Goal: Information Seeking & Learning: Find specific fact

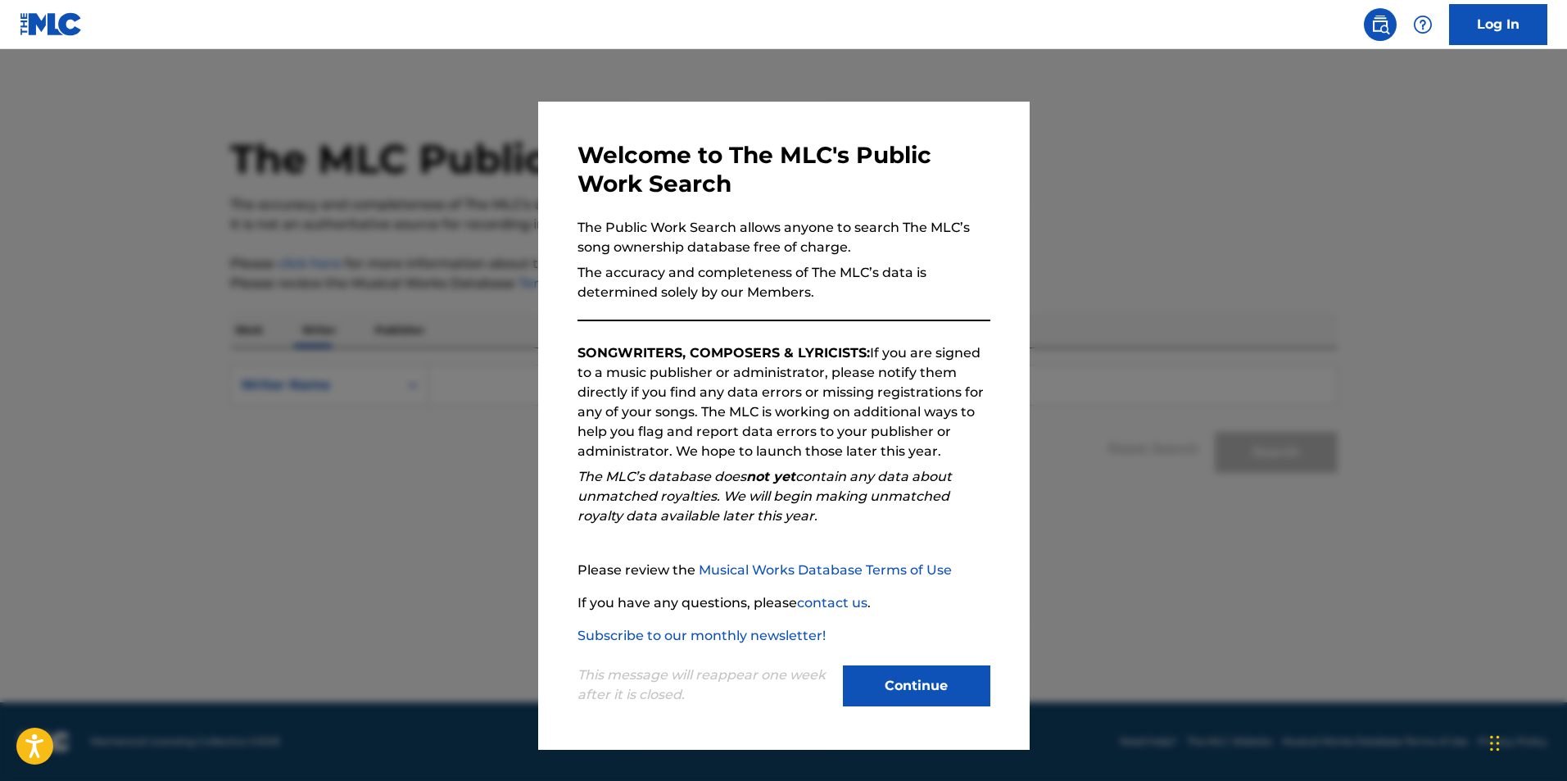
click at [931, 697] on button "Continue" at bounding box center [916, 685] width 147 height 41
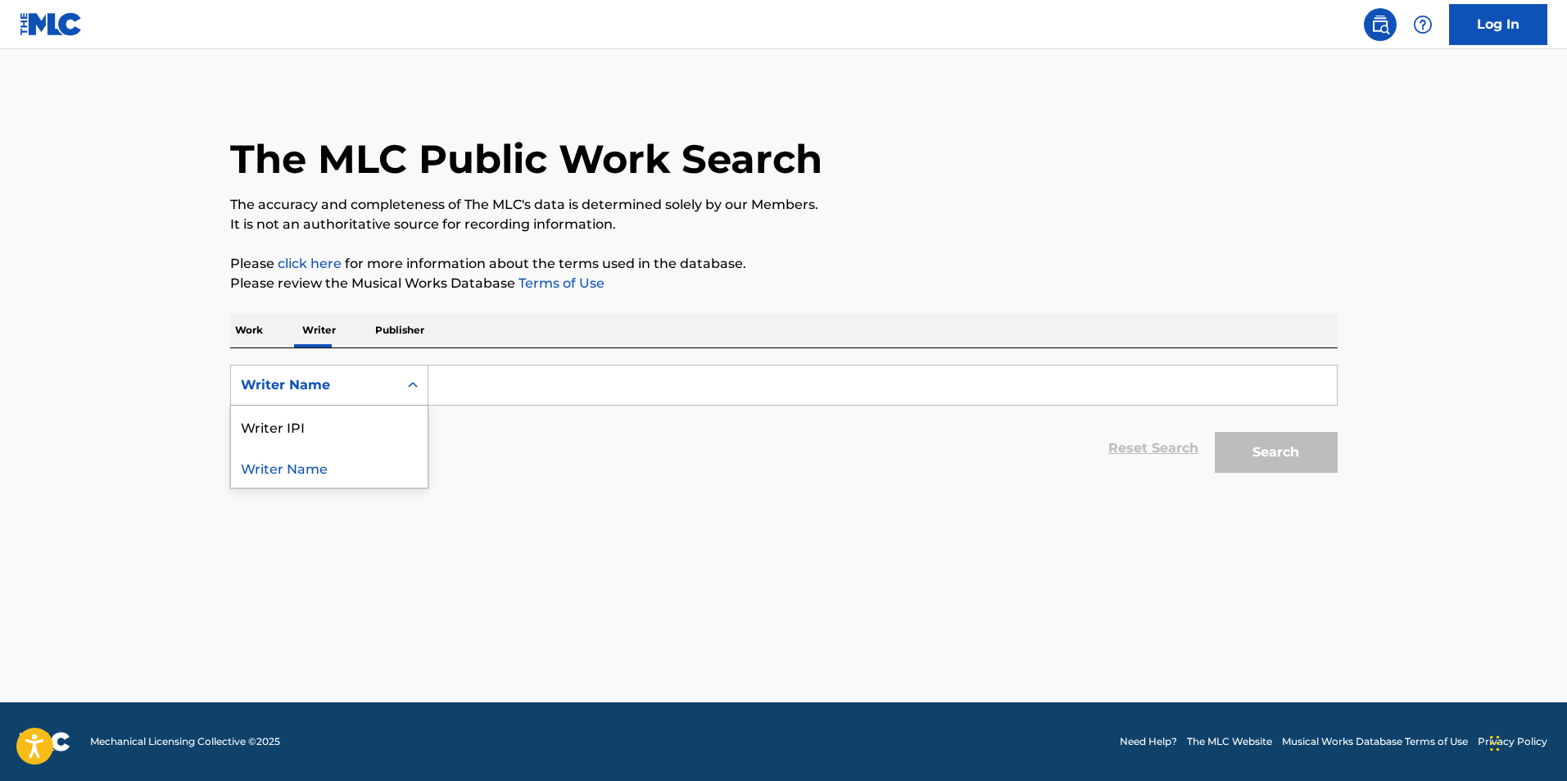
click at [409, 389] on icon "Search Form" at bounding box center [413, 385] width 16 height 16
click at [259, 332] on p "Work" at bounding box center [249, 330] width 38 height 34
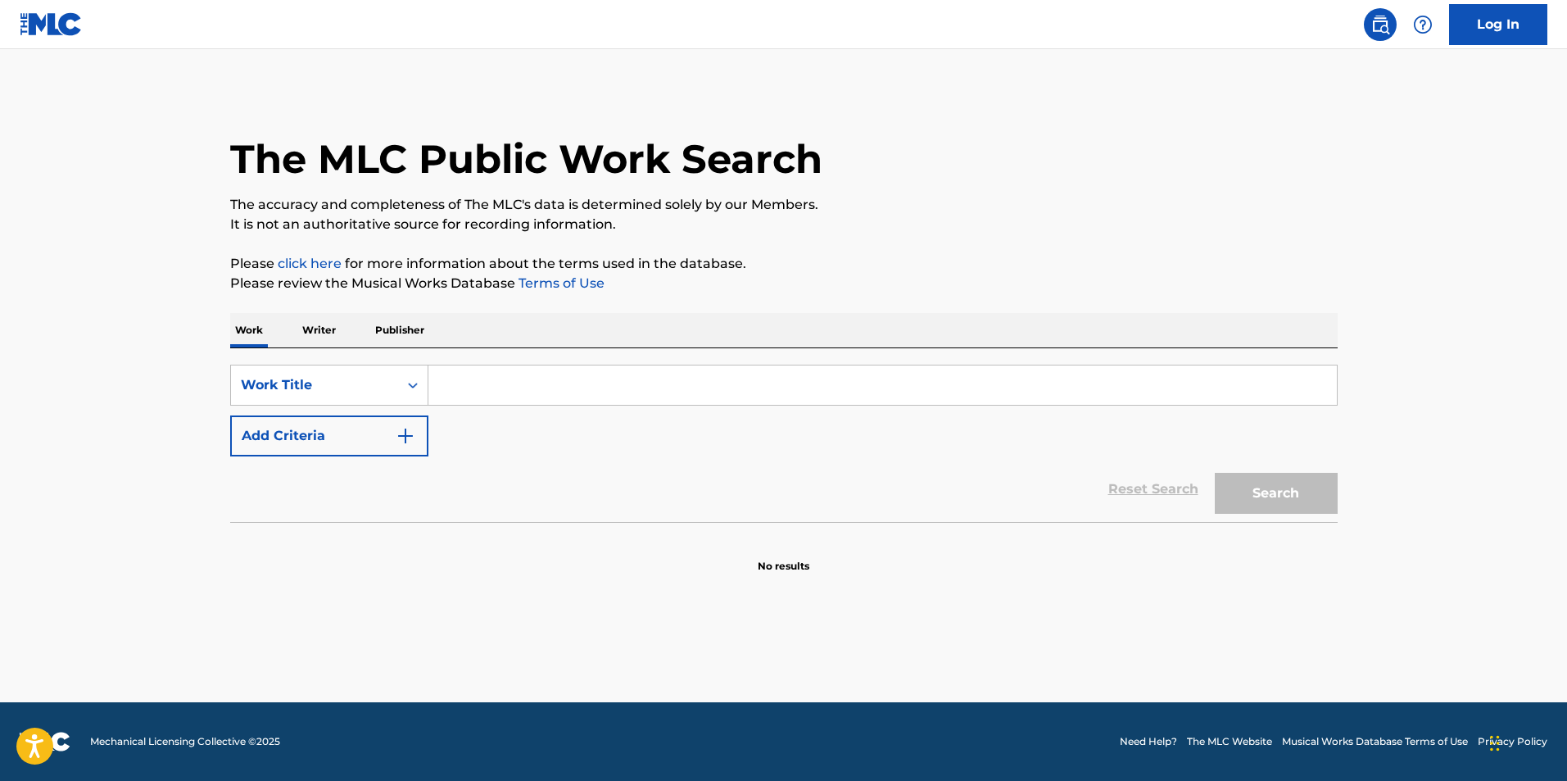
click at [318, 324] on p "Writer" at bounding box center [318, 330] width 43 height 34
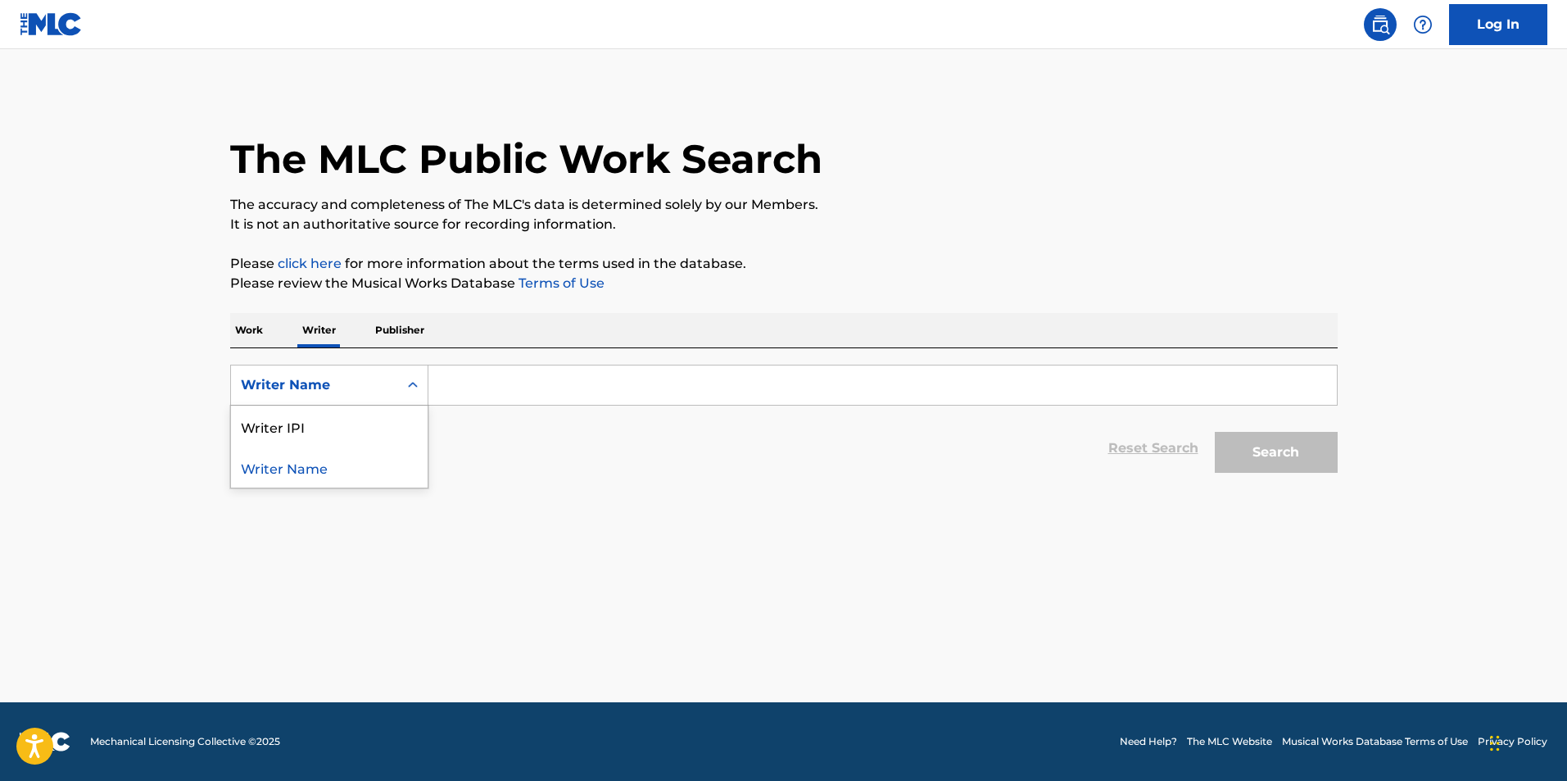
click at [374, 381] on div "Writer Name" at bounding box center [314, 385] width 147 height 20
click at [330, 466] on div "Writer Name" at bounding box center [329, 466] width 197 height 41
click at [519, 379] on input "Search Form" at bounding box center [882, 384] width 909 height 39
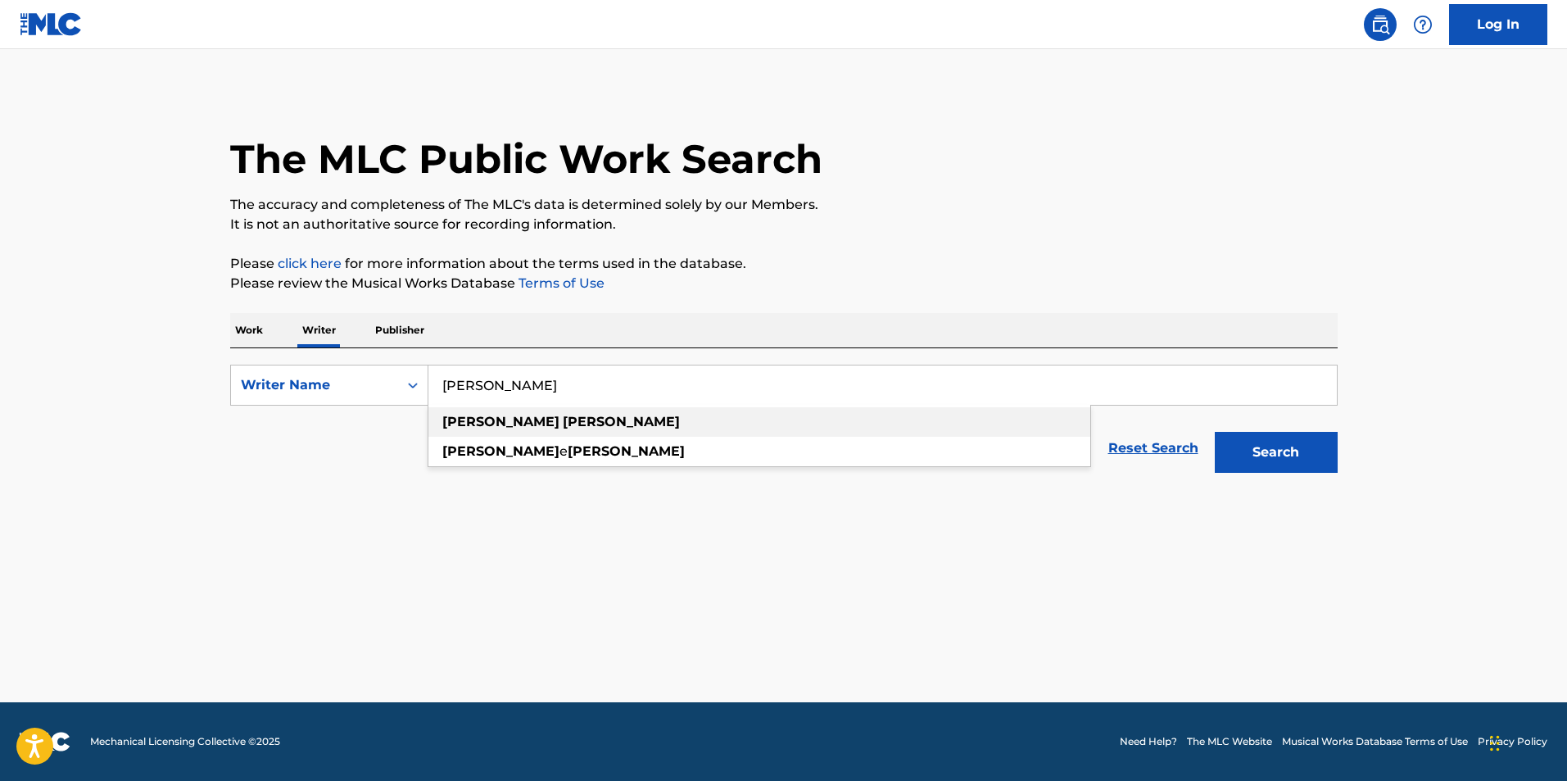
type input "[PERSON_NAME]"
click at [563, 417] on strong "[PERSON_NAME]" at bounding box center [621, 422] width 117 height 16
click at [1294, 441] on button "Search" at bounding box center [1276, 452] width 123 height 41
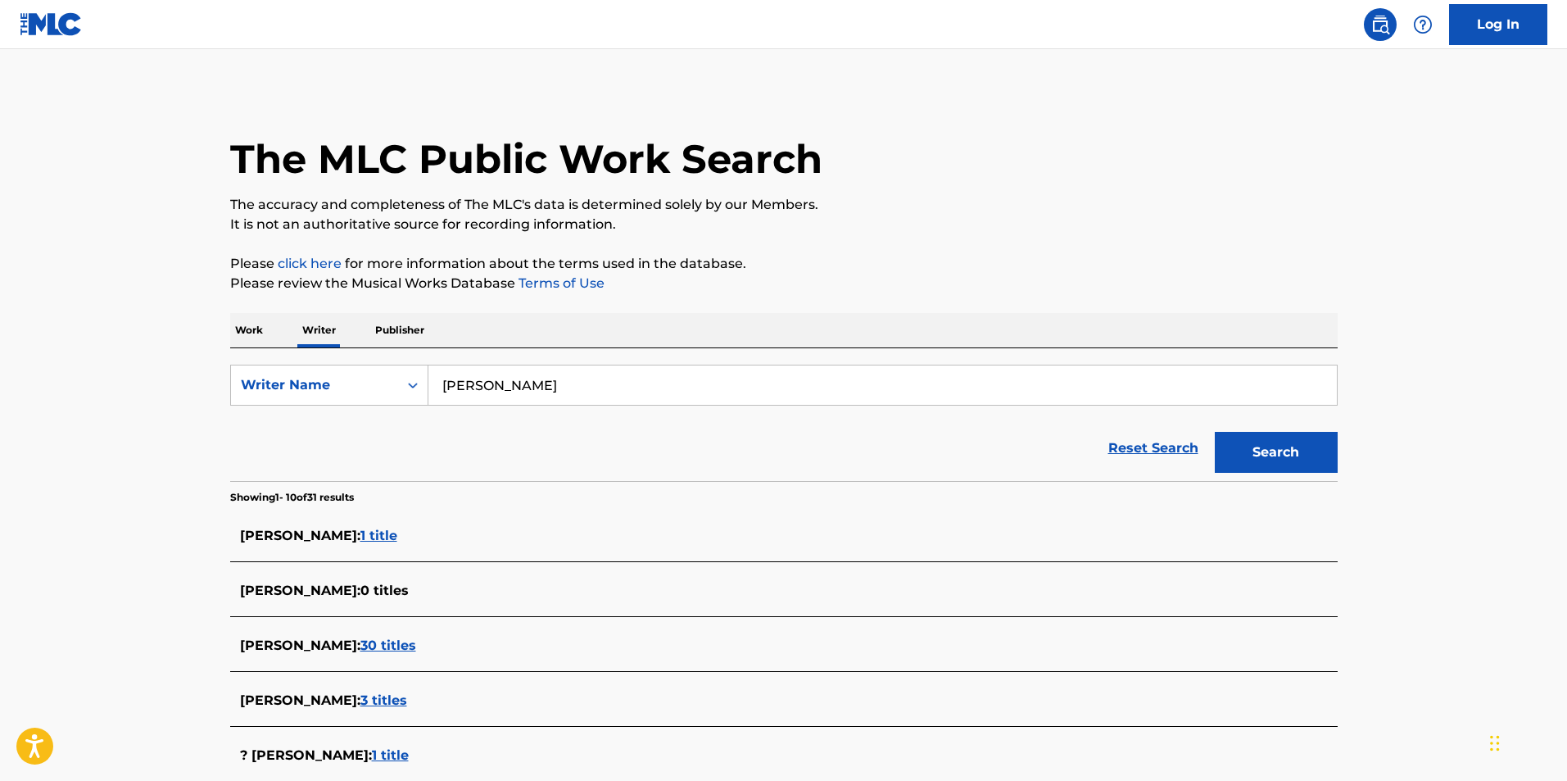
click at [397, 641] on span "30 titles" at bounding box center [388, 645] width 56 height 16
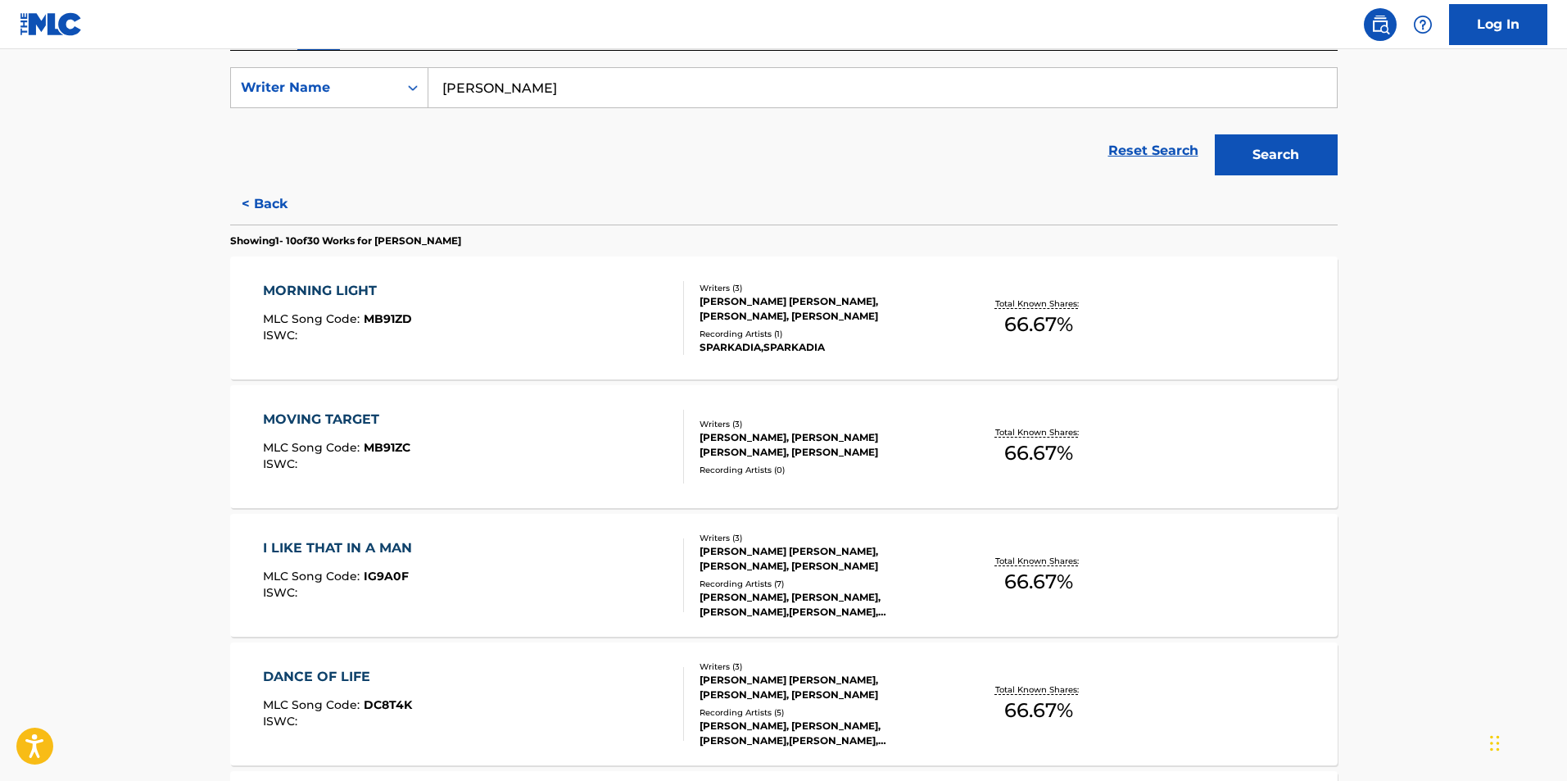
scroll to position [196, 0]
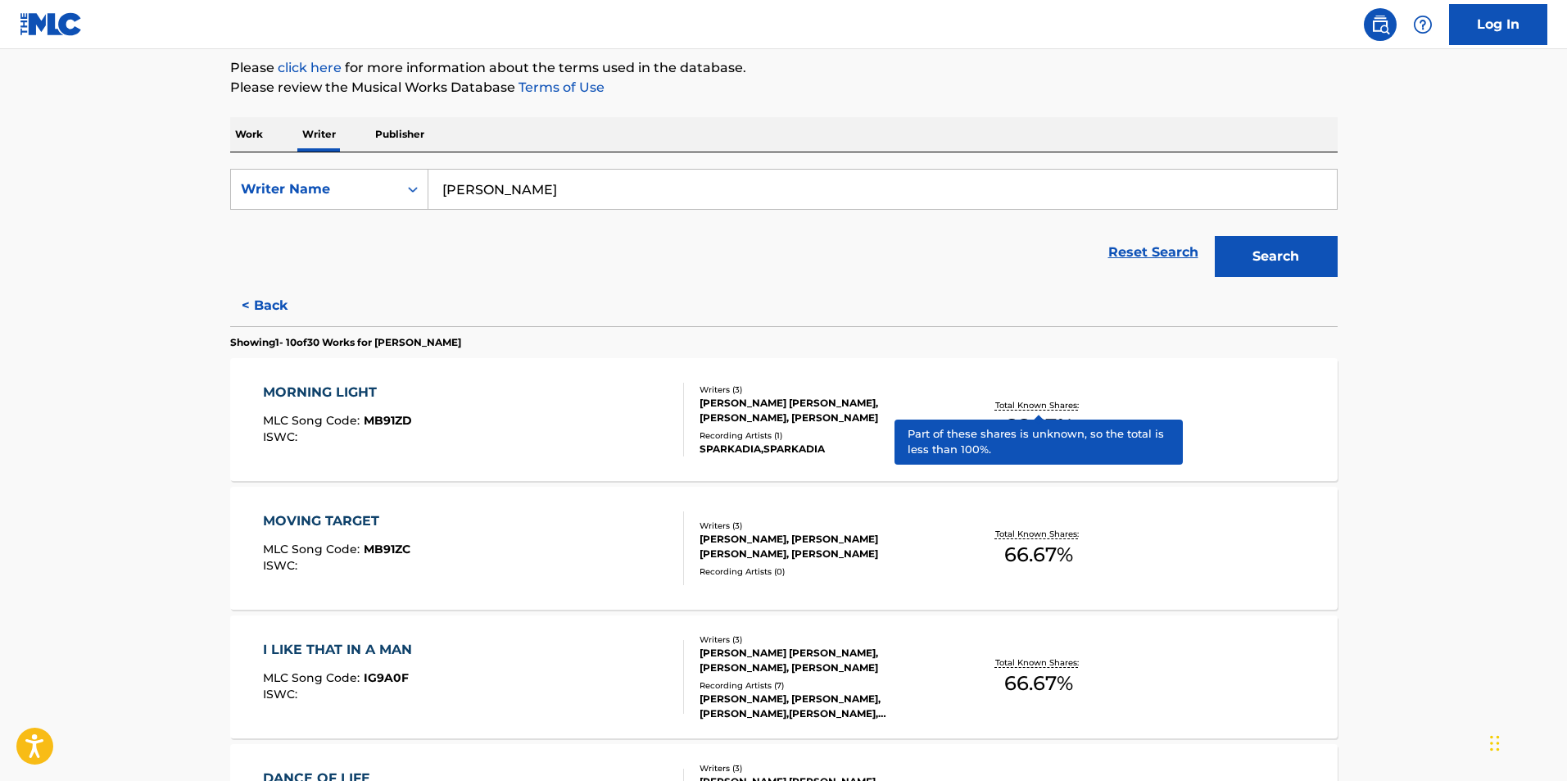
click at [1015, 406] on p "Total Known Shares:" at bounding box center [1039, 405] width 88 height 12
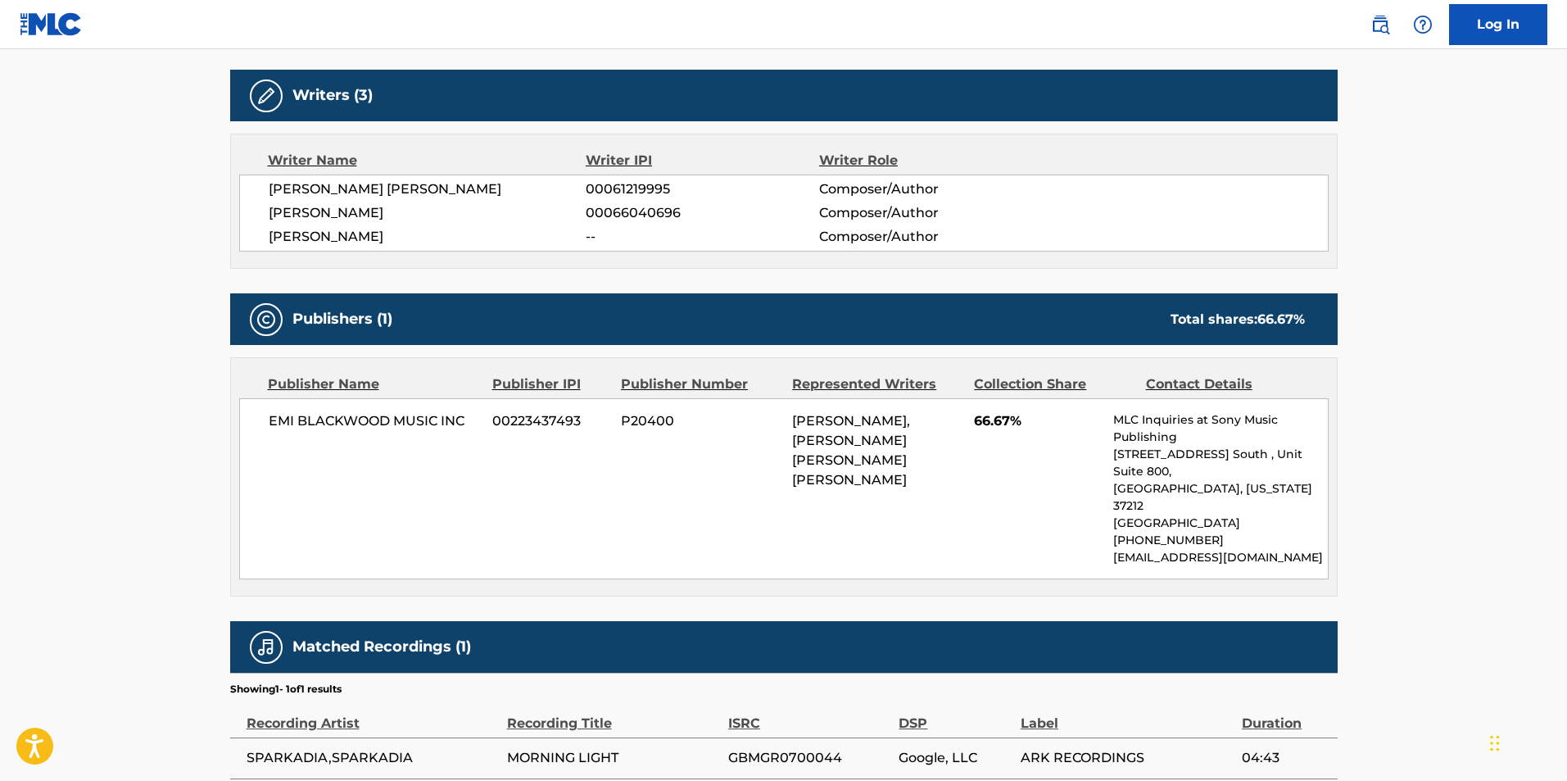
scroll to position [527, 0]
